Goal: Contribute content: Add original content to the website for others to see

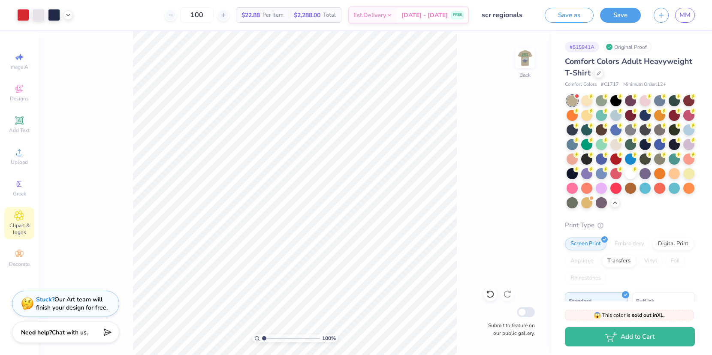
click at [17, 222] on span "Clipart & logos" at bounding box center [19, 229] width 30 height 14
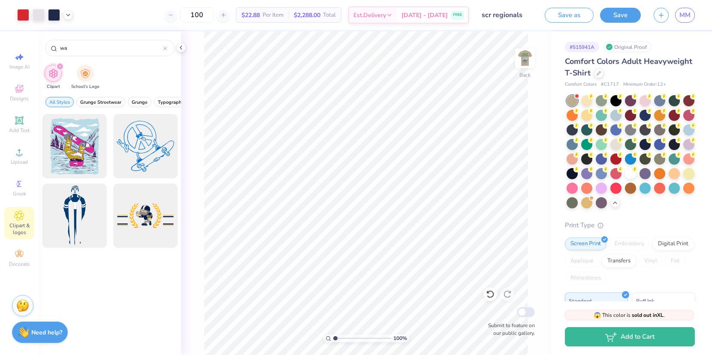
type input "w"
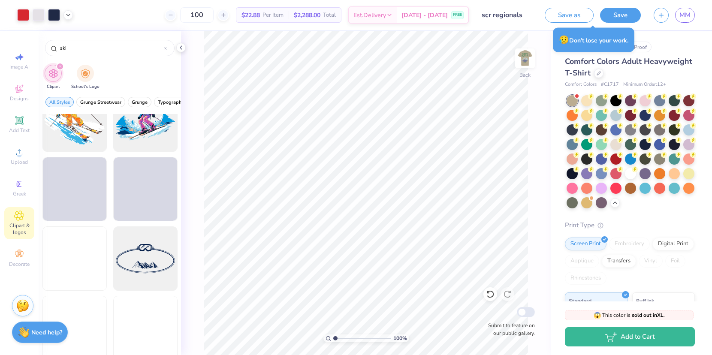
scroll to position [1079, 0]
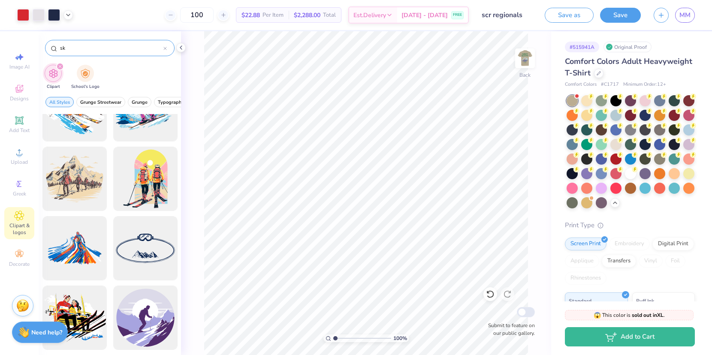
type input "s"
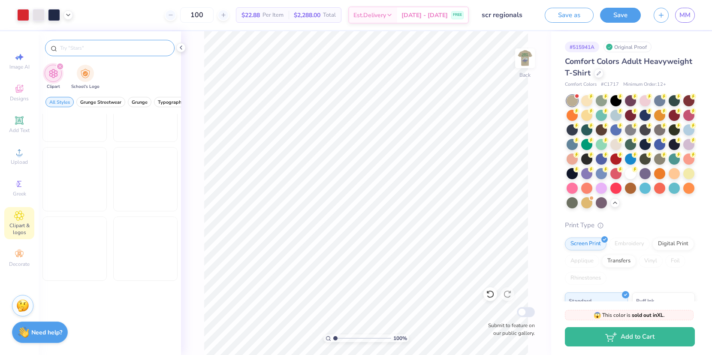
scroll to position [870, 0]
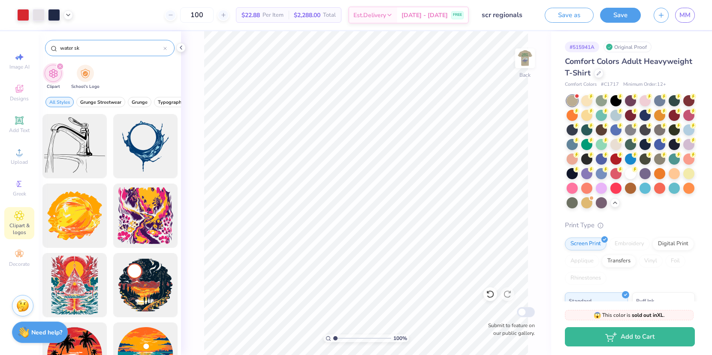
type input "water ski"
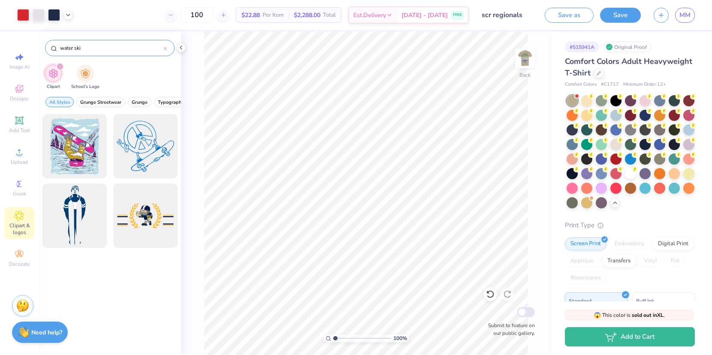
drag, startPoint x: 83, startPoint y: 48, endPoint x: 53, endPoint y: 47, distance: 30.0
click at [53, 47] on div "water ski" at bounding box center [109, 48] width 129 height 16
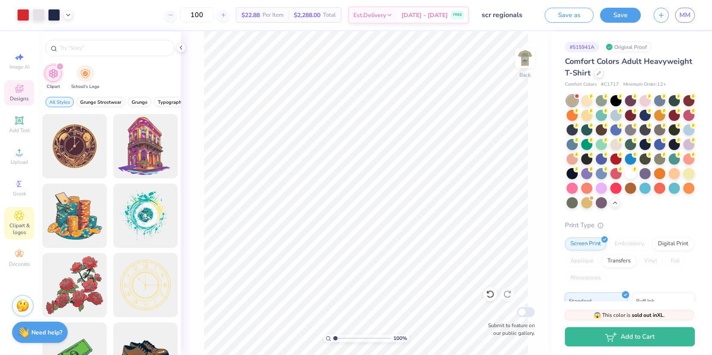
click at [21, 98] on span "Designs" at bounding box center [19, 98] width 19 height 7
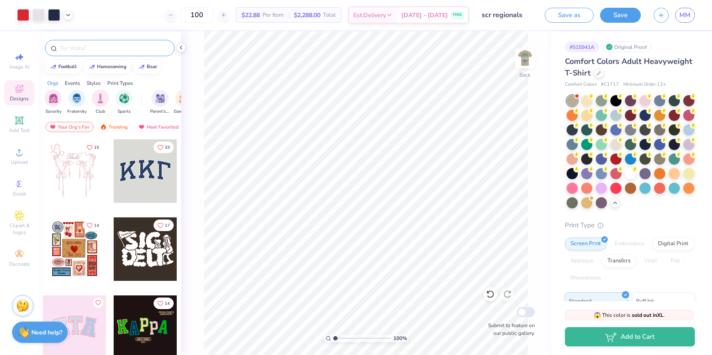
click at [78, 47] on input "text" at bounding box center [114, 48] width 110 height 9
type input "water ski"
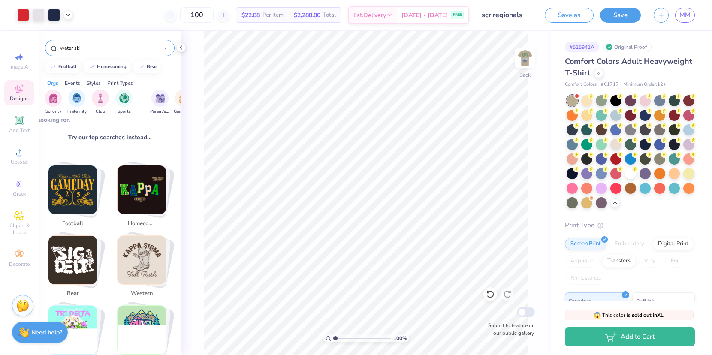
scroll to position [125, 0]
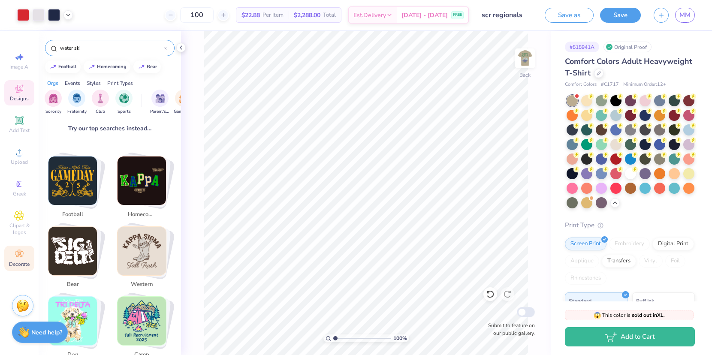
click at [19, 255] on icon at bounding box center [19, 254] width 10 height 10
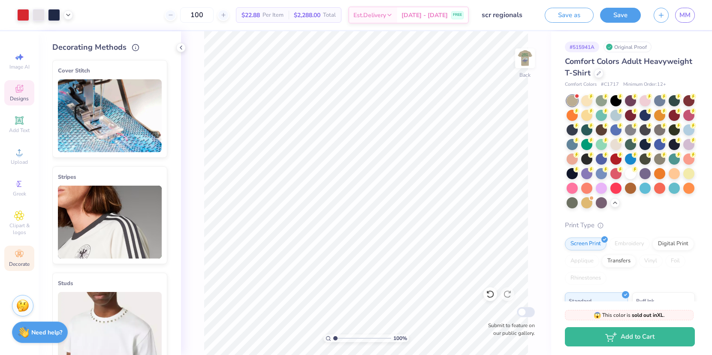
click at [14, 96] on span "Designs" at bounding box center [19, 98] width 19 height 7
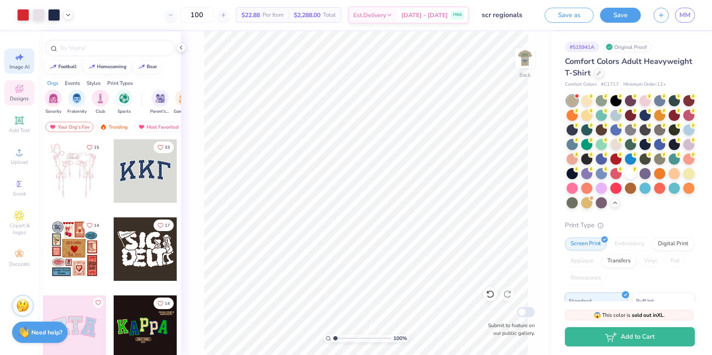
click at [14, 72] on div "Image AI" at bounding box center [19, 60] width 30 height 25
select select "4"
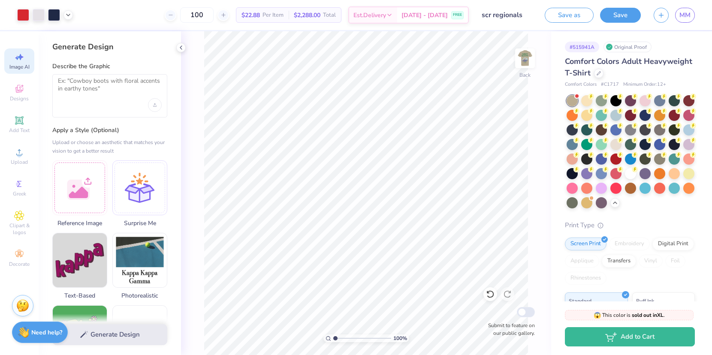
click at [103, 108] on div at bounding box center [109, 95] width 115 height 43
click at [86, 86] on textarea at bounding box center [110, 87] width 104 height 21
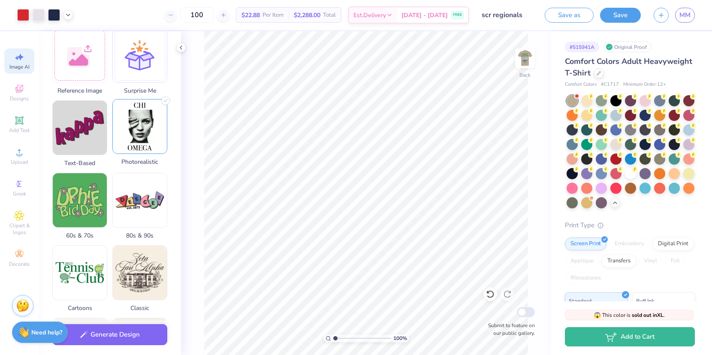
scroll to position [135, 0]
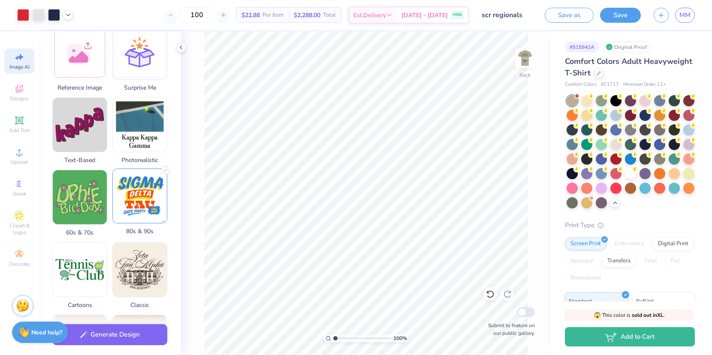
type textarea "water ski for slalom skiing"
click at [140, 191] on img at bounding box center [140, 196] width 54 height 54
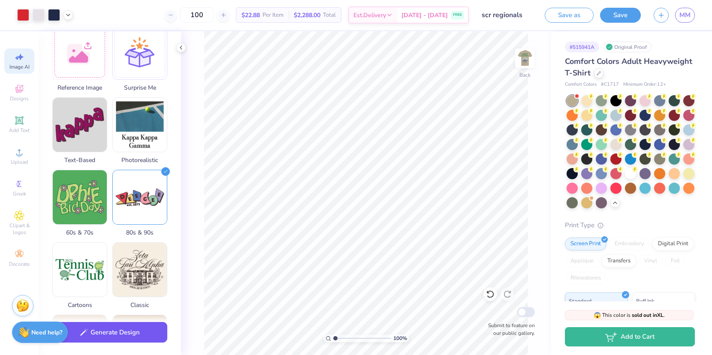
click at [101, 337] on button "Generate Design" at bounding box center [109, 332] width 115 height 21
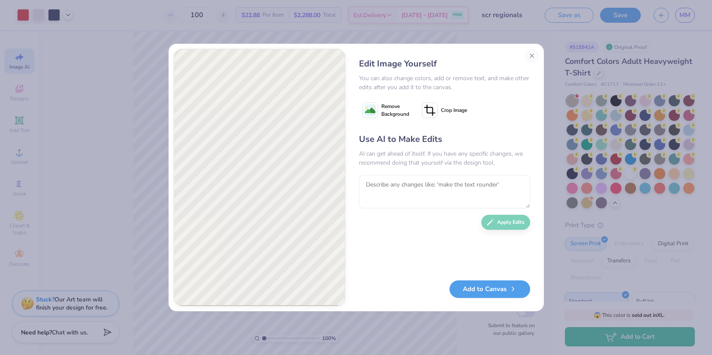
select select "4"
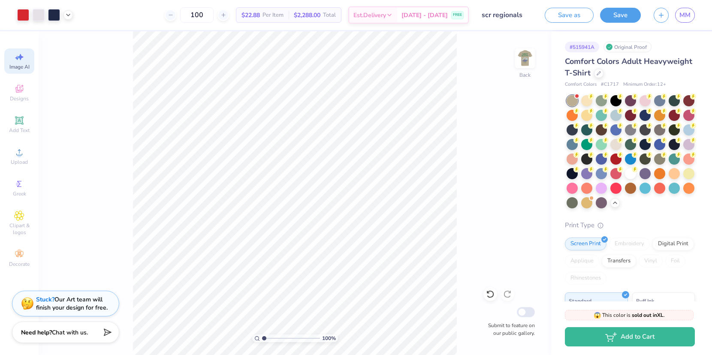
select select "4"
